Goal: Communication & Community: Connect with others

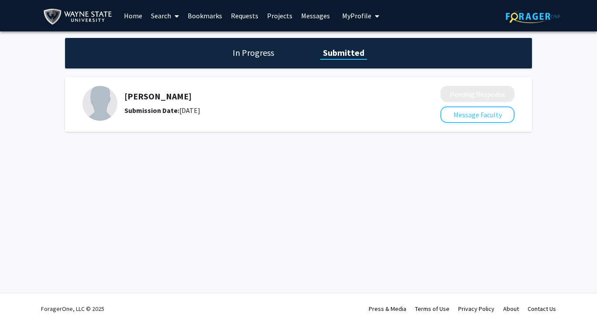
click at [253, 47] on h1 "In Progress" at bounding box center [253, 53] width 47 height 12
click at [302, 19] on link "Messages" at bounding box center [316, 15] width 38 height 31
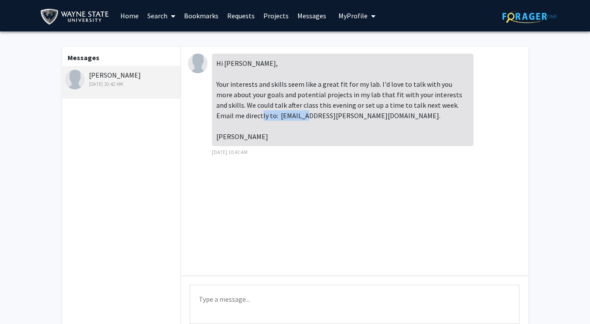
drag, startPoint x: 250, startPoint y: 116, endPoint x: 307, endPoint y: 116, distance: 57.2
click at [307, 116] on div "Hi [PERSON_NAME], Your interests and skills seem like a great fit for my lab. I…" at bounding box center [343, 100] width 262 height 93
copy div "[EMAIL_ADDRESS][PERSON_NAME][DOMAIN_NAME]"
